Goal: Task Accomplishment & Management: Use online tool/utility

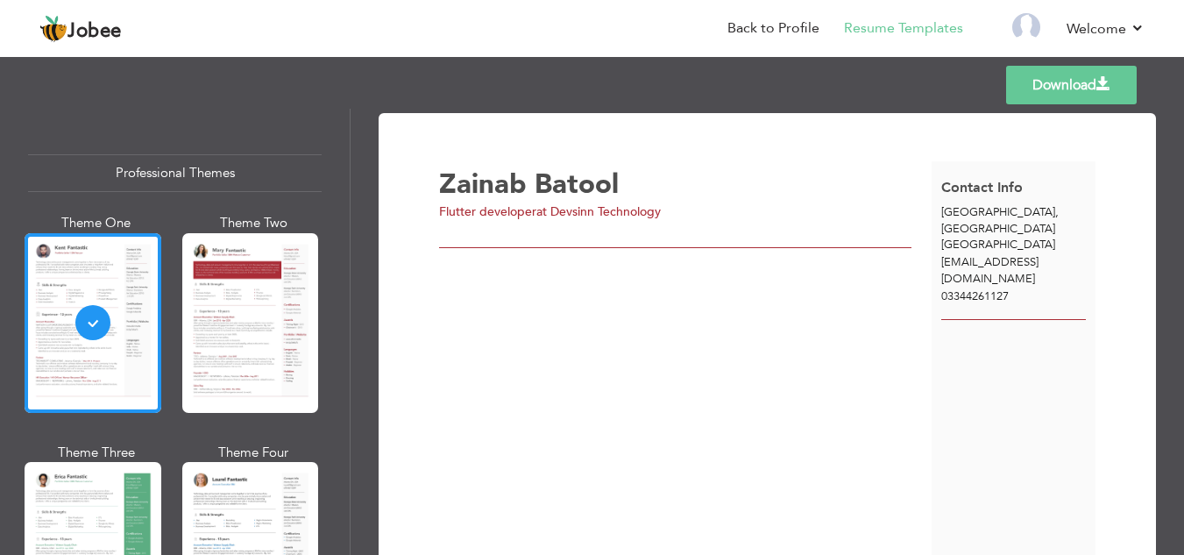
click at [0, 0] on link "My Resume" at bounding box center [0, 0] width 0 height 0
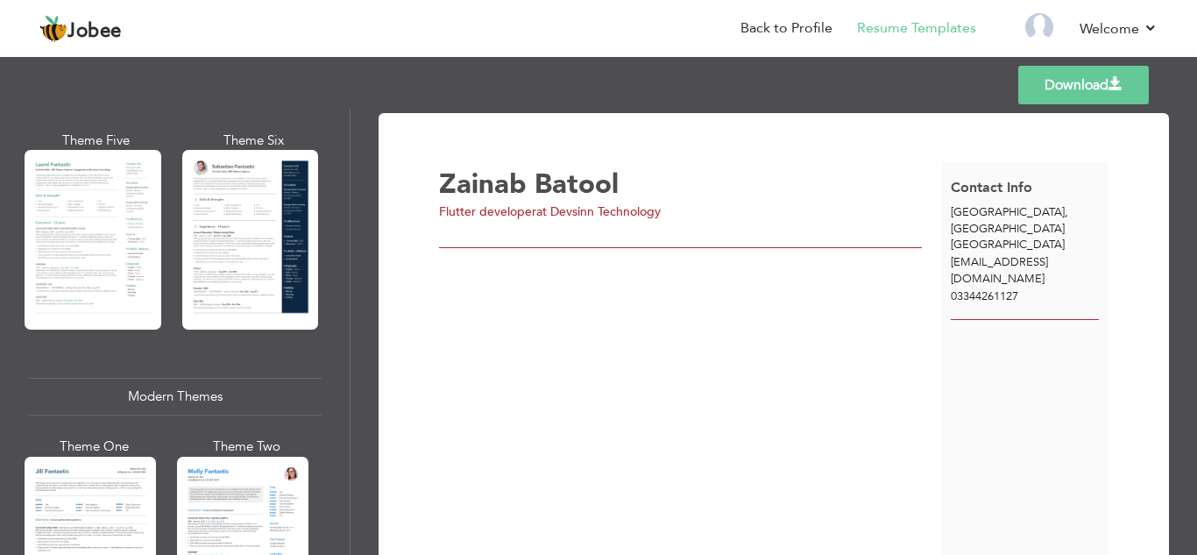
scroll to position [540, 0]
